Goal: Information Seeking & Learning: Learn about a topic

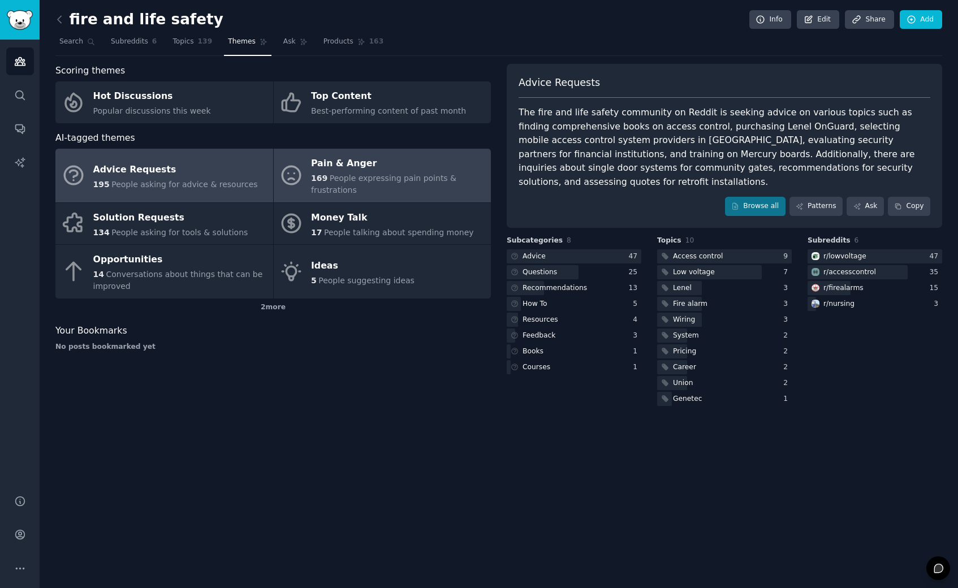
click at [385, 170] on div "Pain & Anger" at bounding box center [398, 164] width 174 height 18
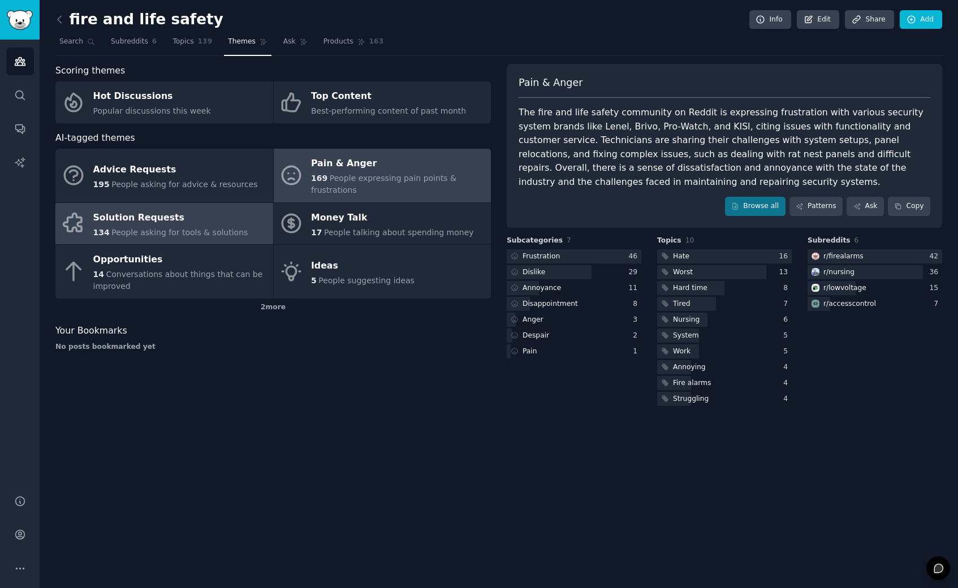
click at [139, 221] on div "Solution Requests" at bounding box center [170, 218] width 155 height 18
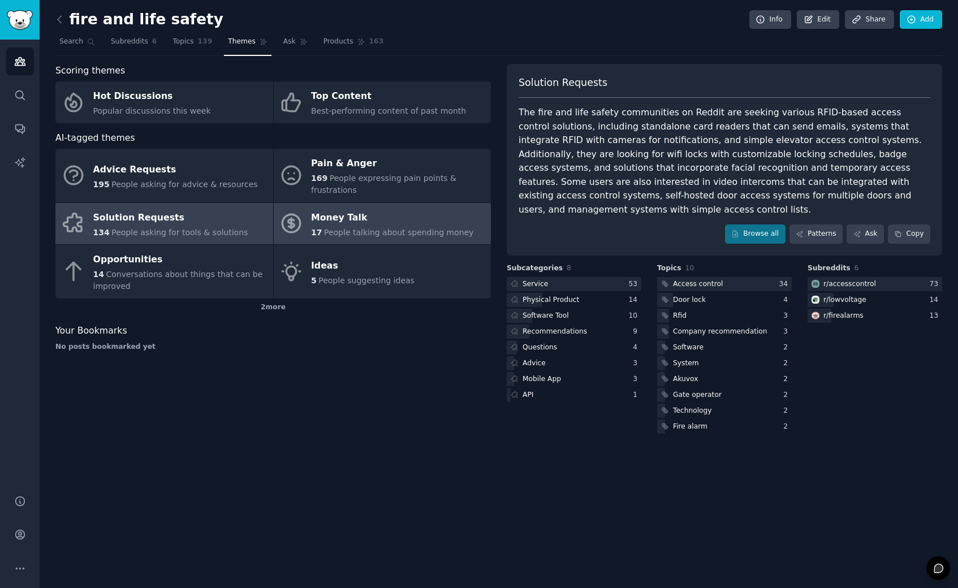
click at [383, 229] on span "People talking about spending money" at bounding box center [399, 232] width 150 height 9
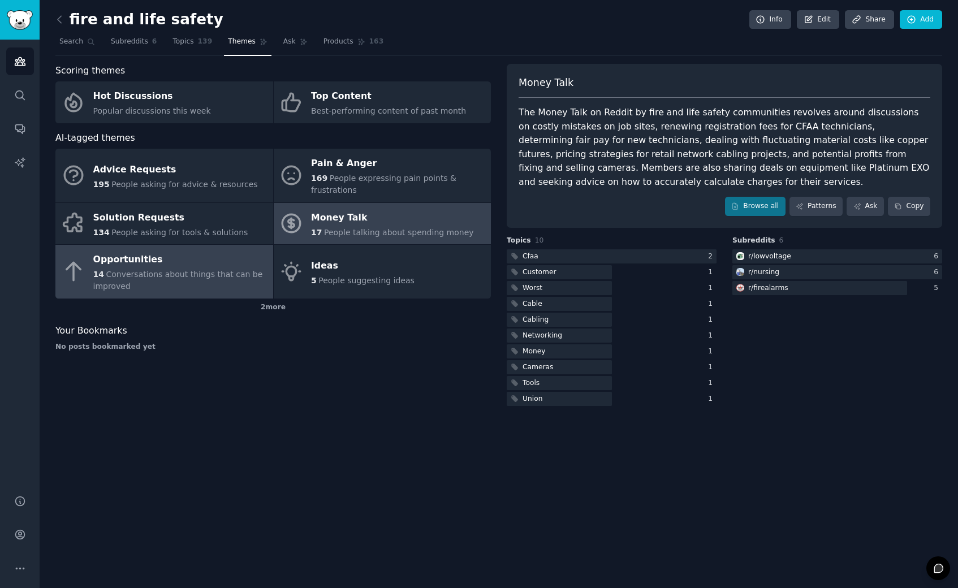
click at [140, 283] on div "14 Conversations about things that can be improved" at bounding box center [180, 281] width 174 height 24
